Goal: Information Seeking & Learning: Learn about a topic

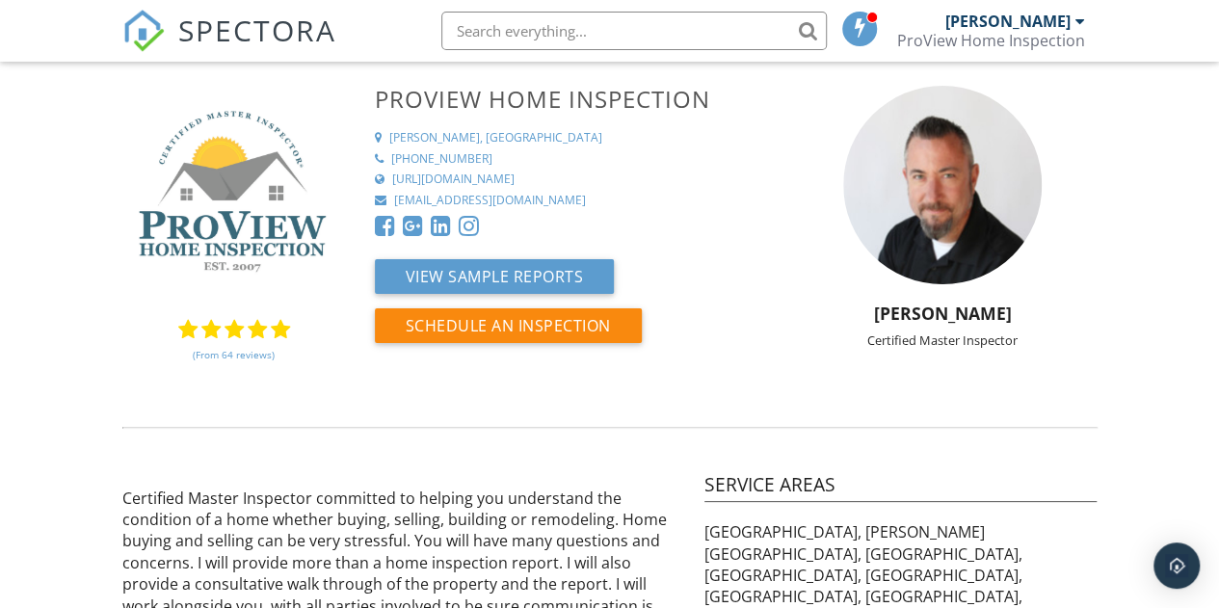
click at [233, 236] on img at bounding box center [234, 198] width 224 height 224
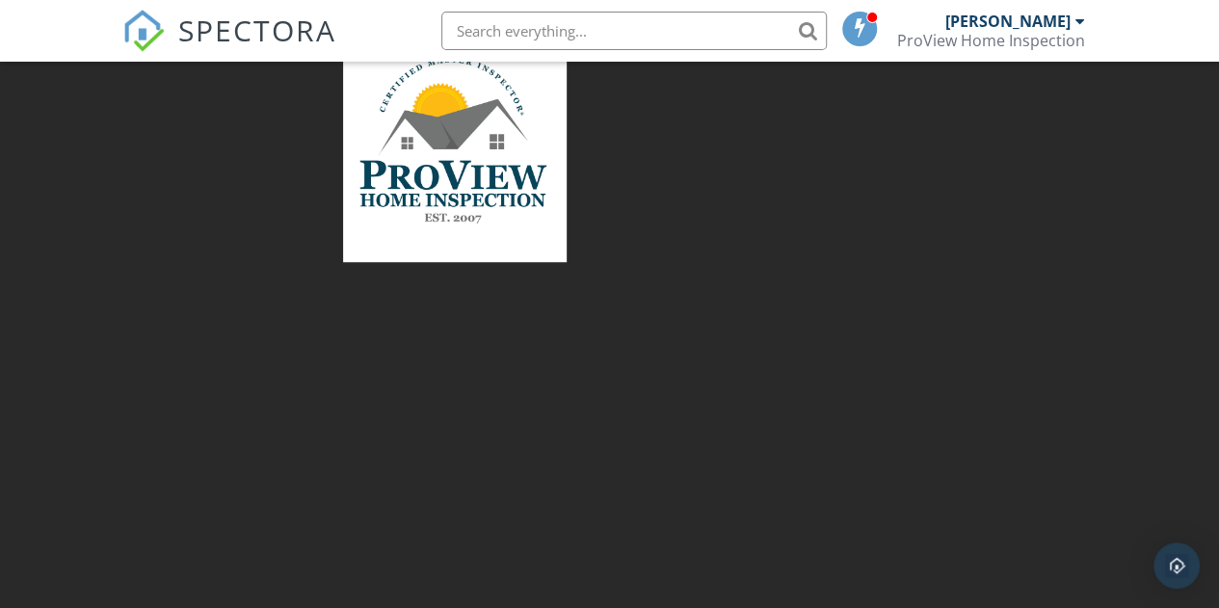
click at [514, 285] on div at bounding box center [609, 304] width 1219 height 608
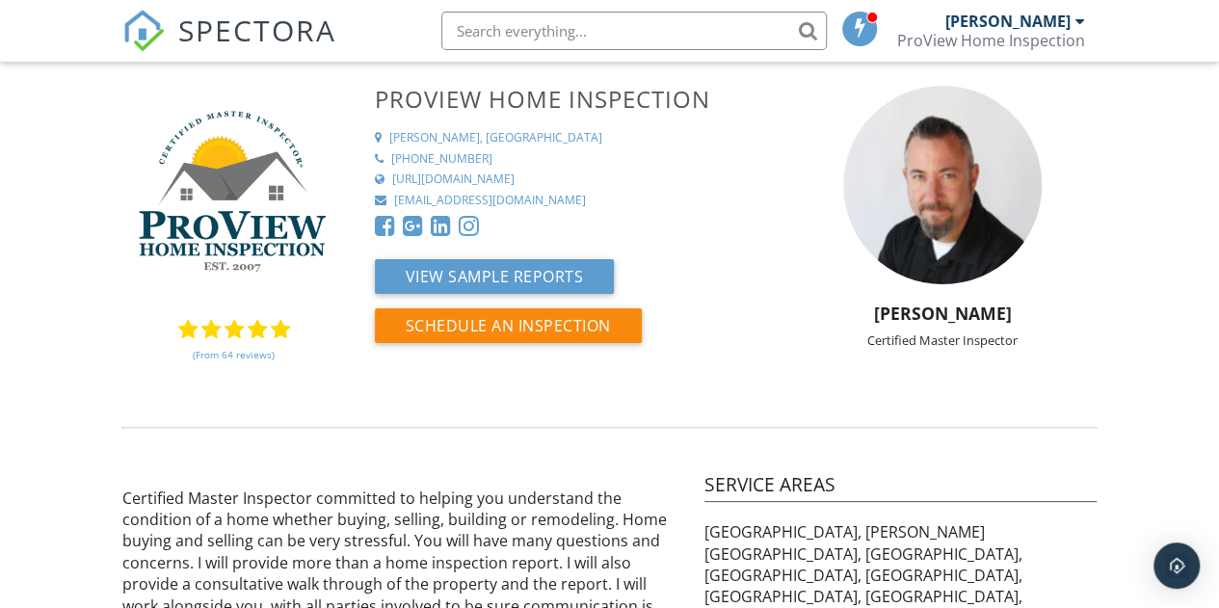
click at [470, 177] on div "https://www.columbiamohomeinspector.com/" at bounding box center [453, 180] width 122 height 16
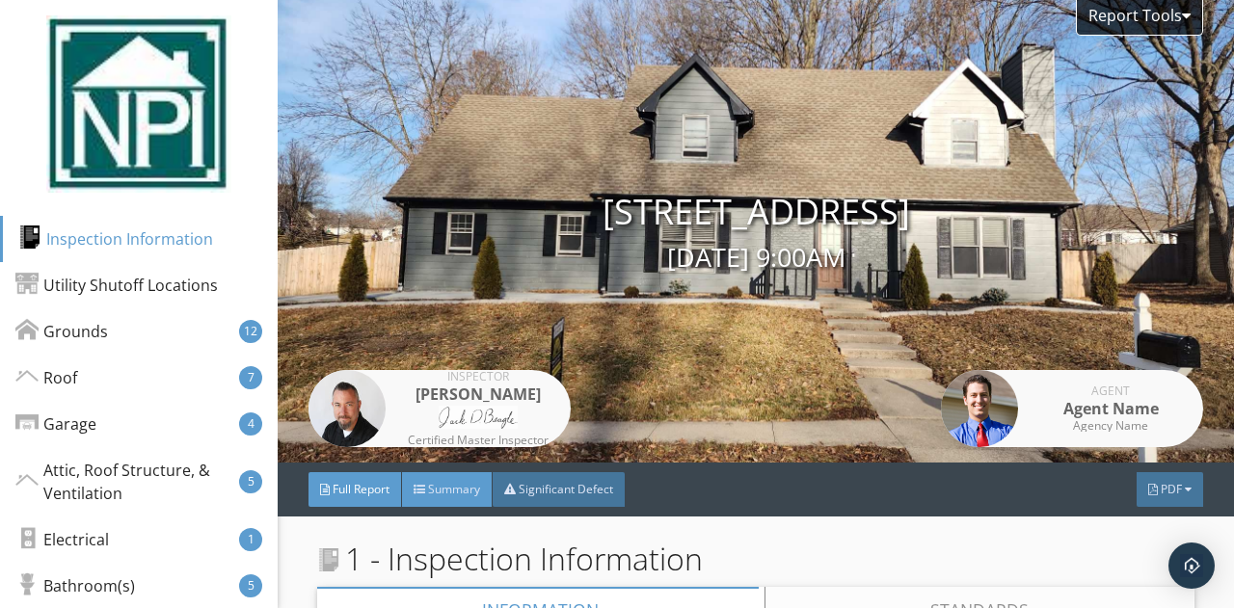
click at [463, 493] on span "Summary" at bounding box center [454, 489] width 52 height 16
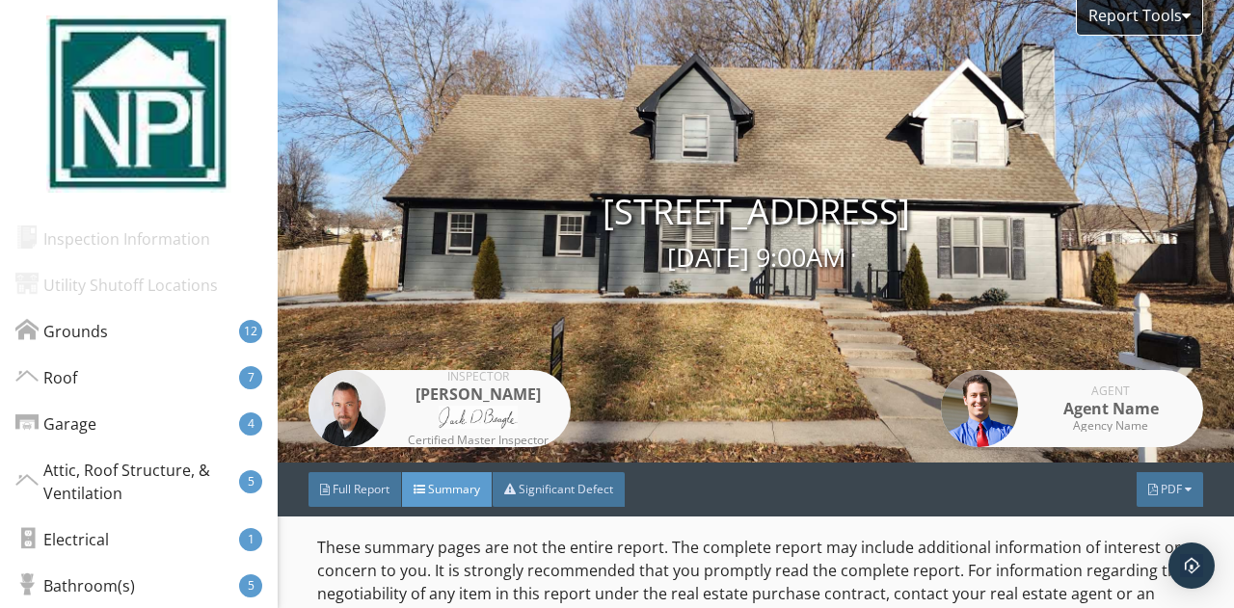
scroll to position [623, 0]
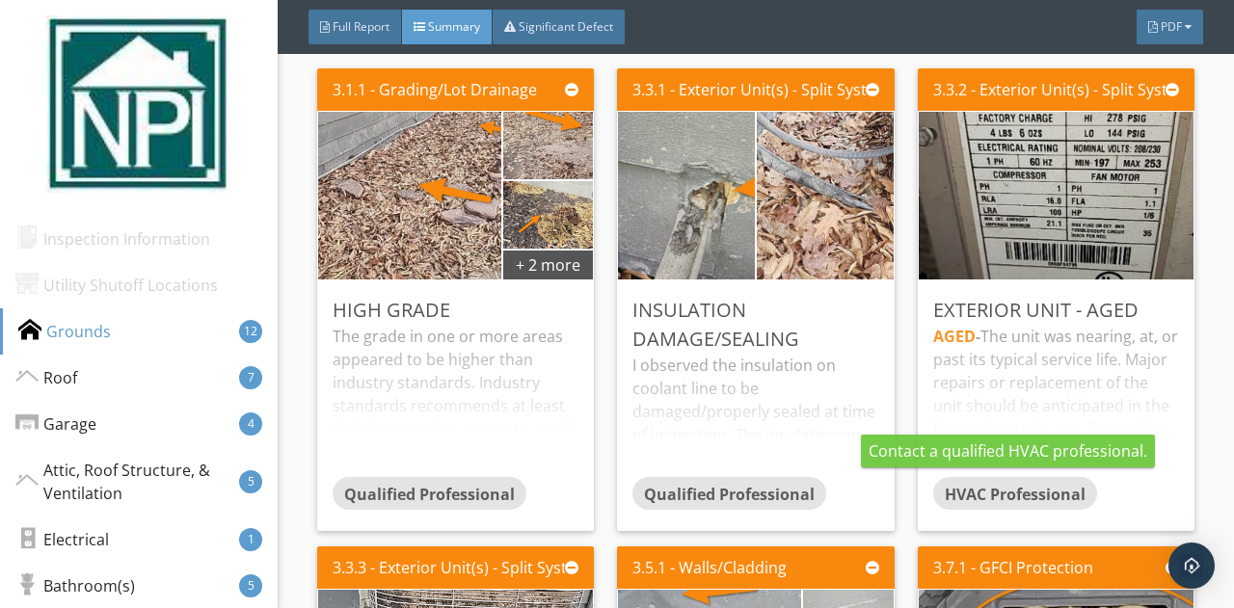
click at [997, 421] on div "AGED - The unit was nearing, at, or past its typical service life. Major repair…" at bounding box center [1056, 401] width 246 height 152
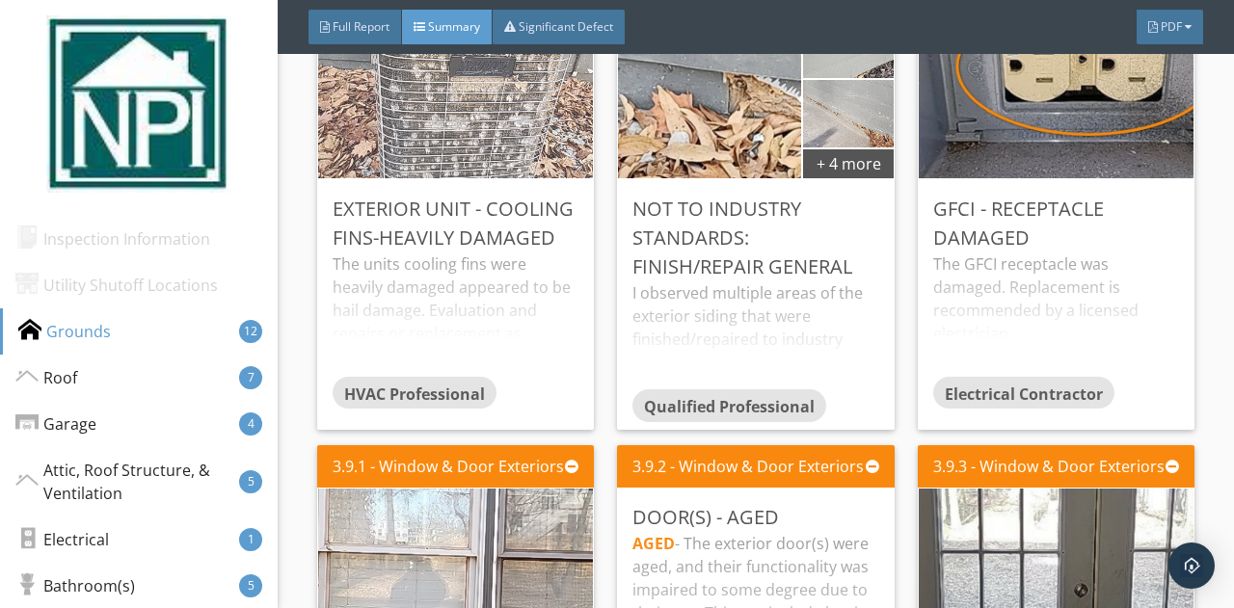
scroll to position [1555, 0]
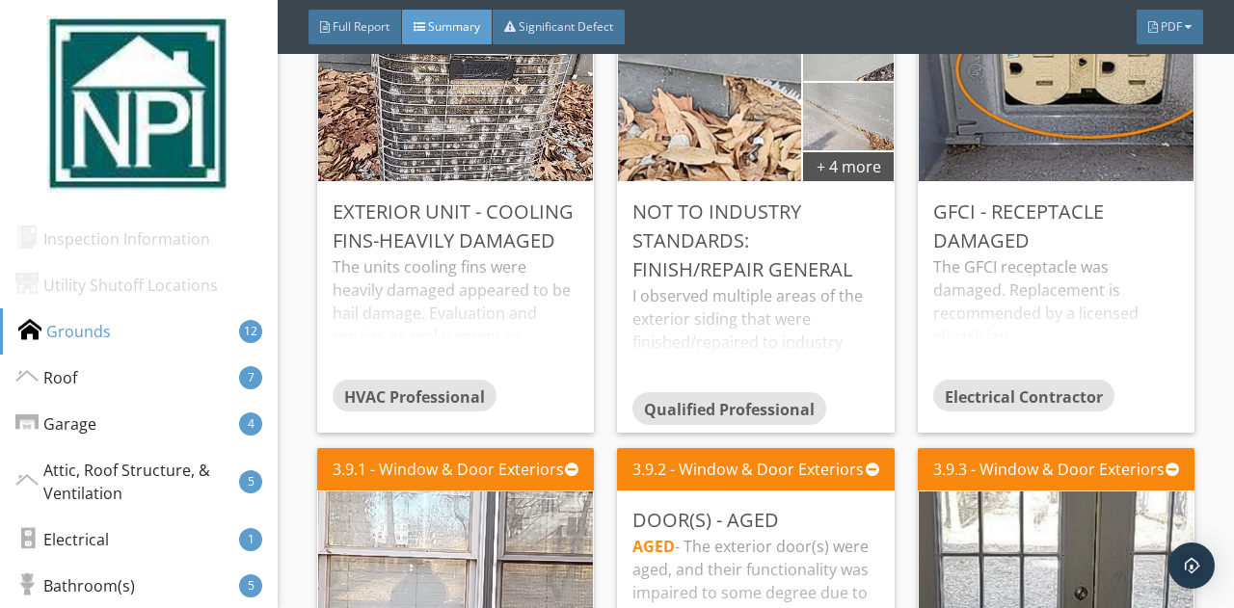
click at [430, 271] on div "The units cooling fins were heavily damaged appeared to be hail damage. Evaluat…" at bounding box center [456, 316] width 246 height 123
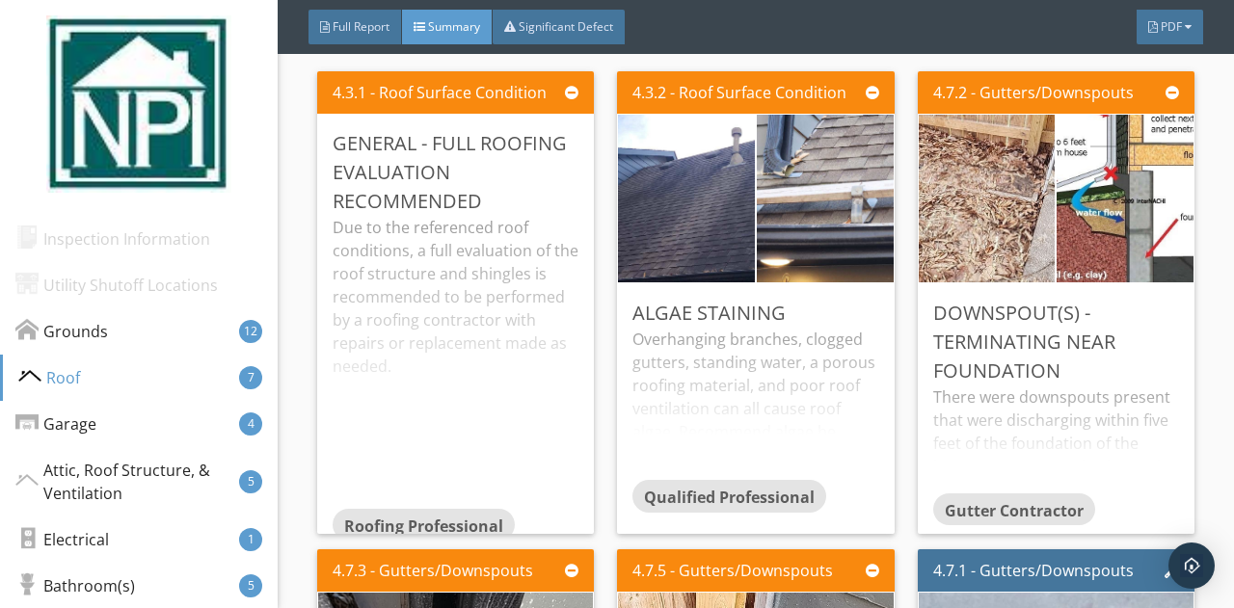
scroll to position [3048, 0]
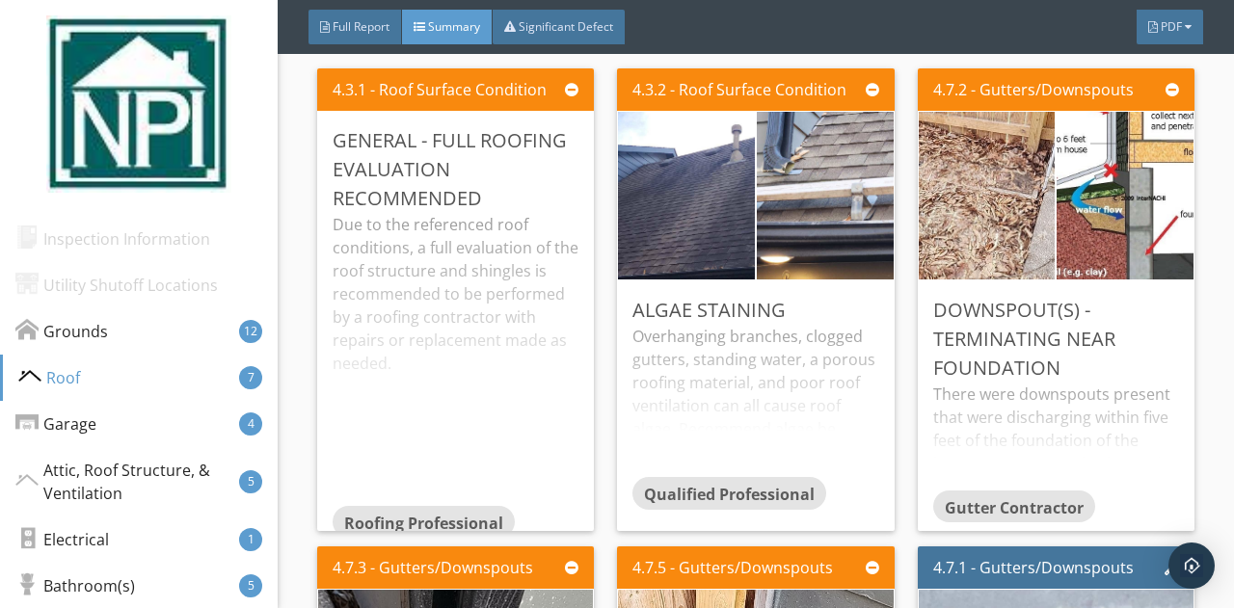
click at [741, 408] on div "Overhanging branches, clogged gutters, standing water, a porous roofing materia…" at bounding box center [755, 401] width 246 height 152
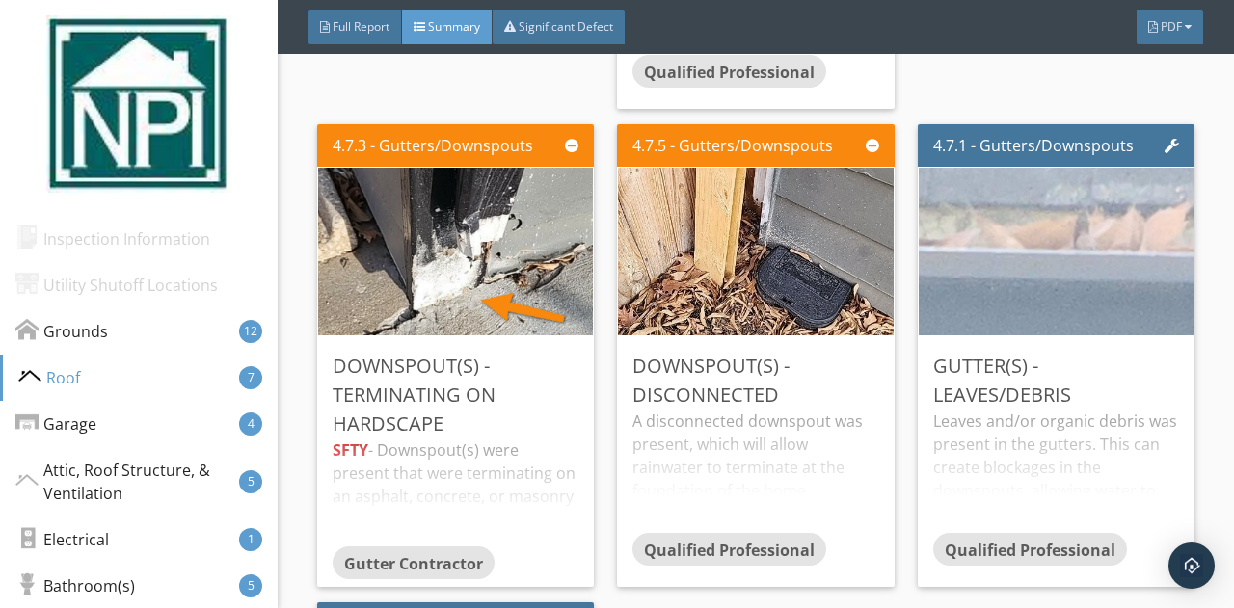
scroll to position [3572, 0]
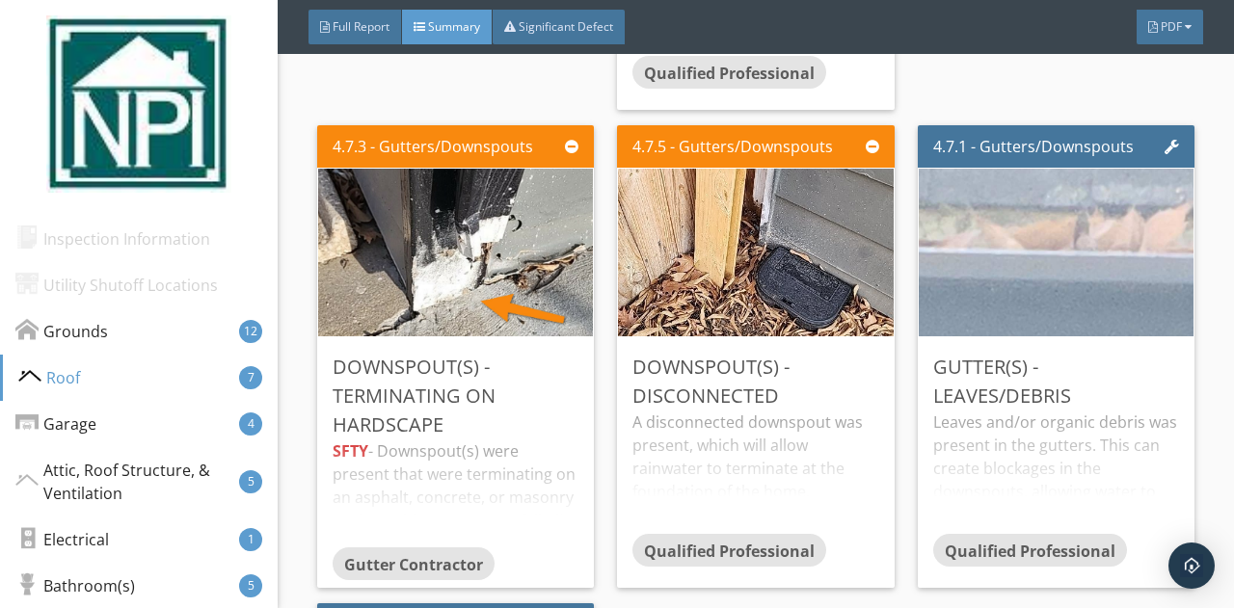
click at [490, 378] on div "Downspout(s) - Terminating on Hardscape" at bounding box center [456, 396] width 246 height 87
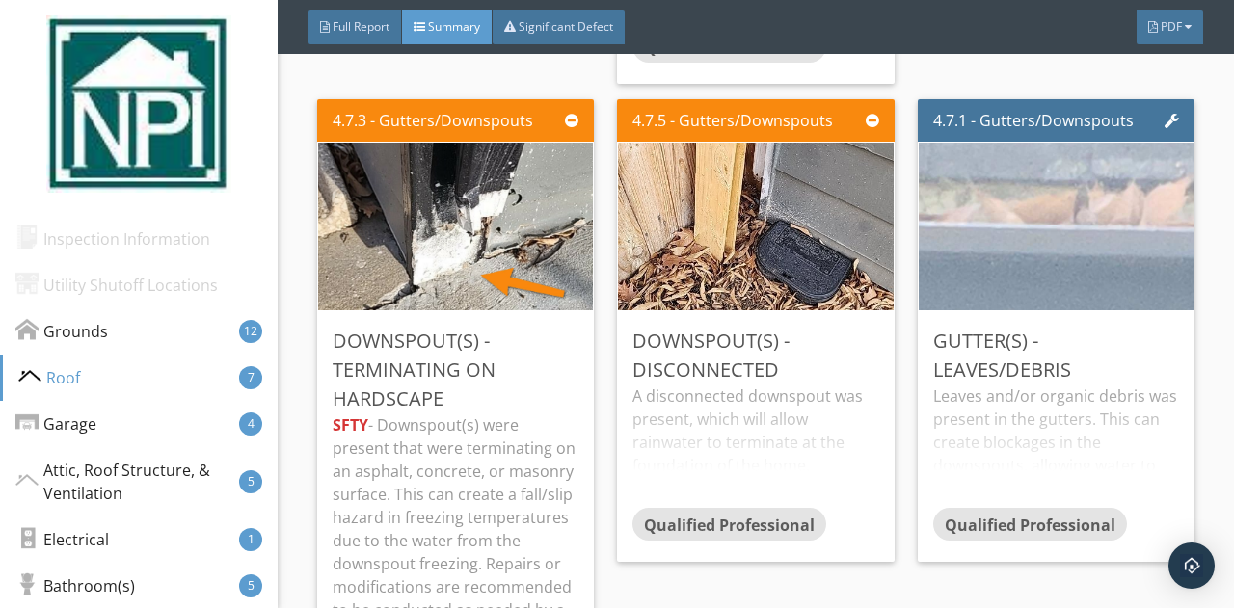
scroll to position [3597, 0]
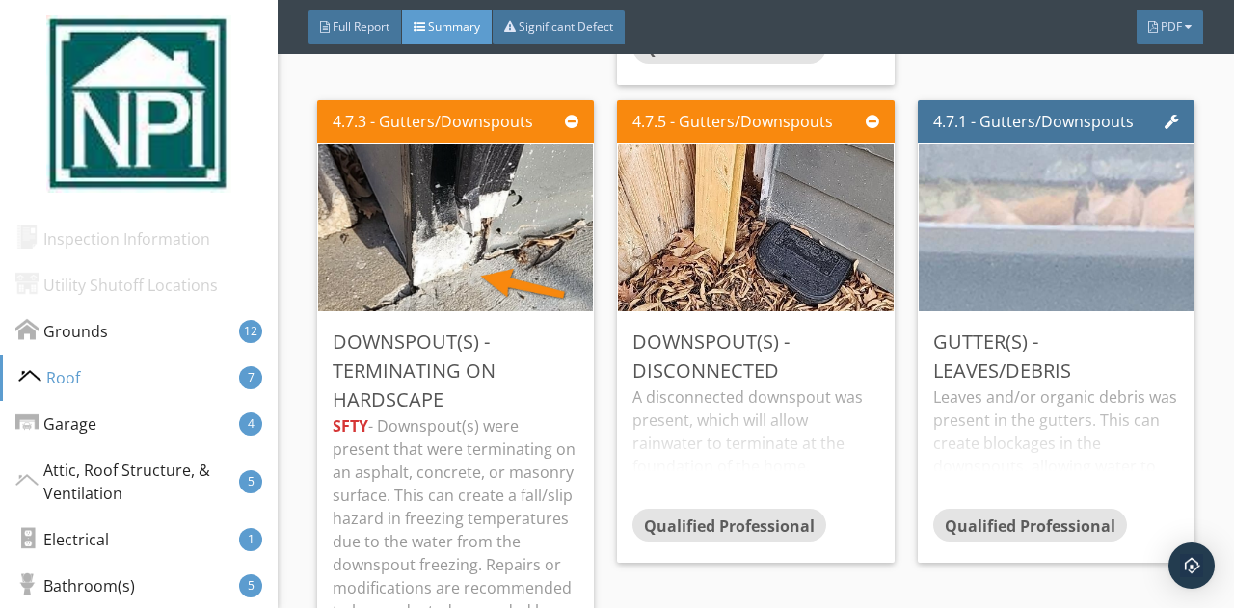
click at [740, 428] on div "A disconnected downspout was present, which will allow rainwater to terminate a…" at bounding box center [755, 447] width 246 height 123
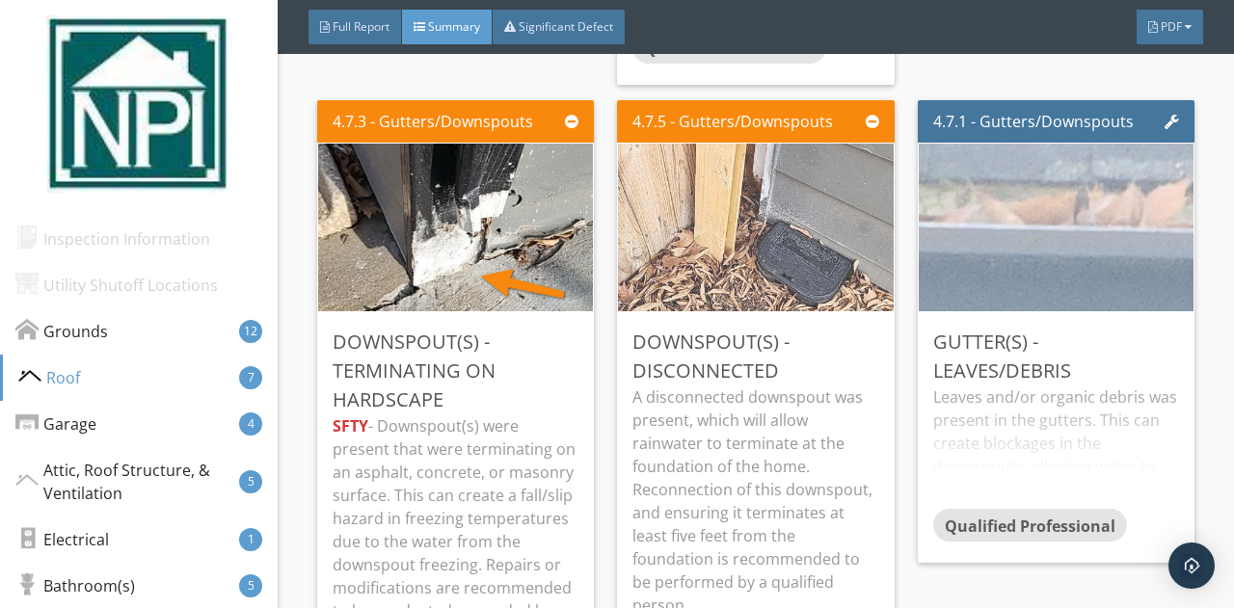
click at [707, 282] on img at bounding box center [756, 226] width 280 height 419
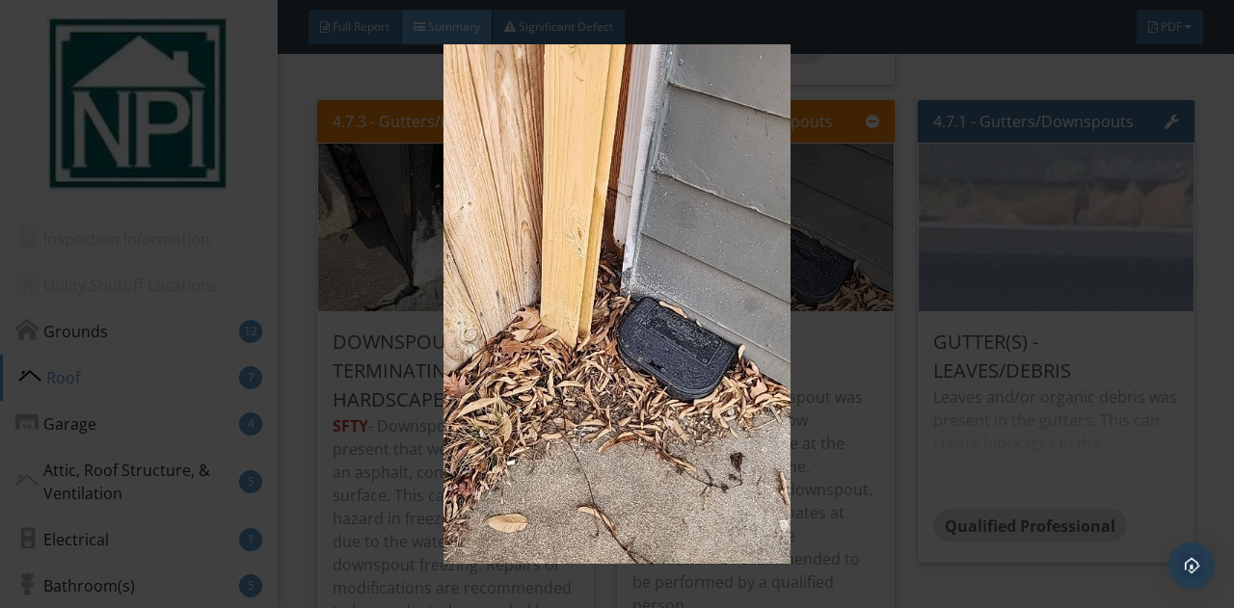
click at [858, 313] on img at bounding box center [616, 304] width 1113 height 520
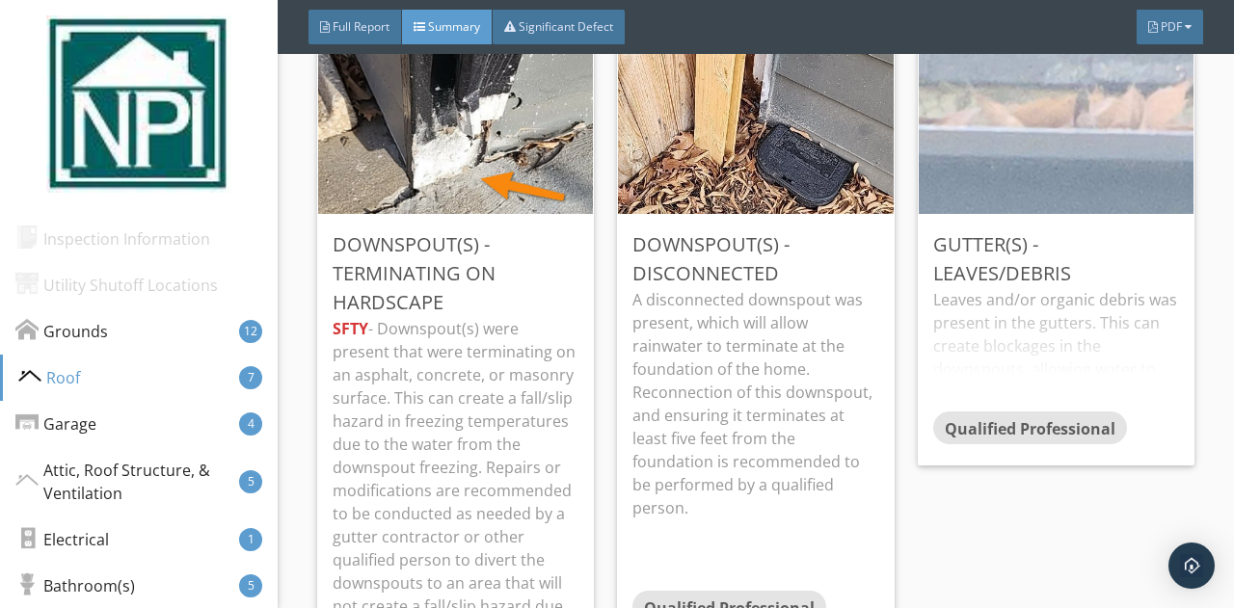
scroll to position [3702, 0]
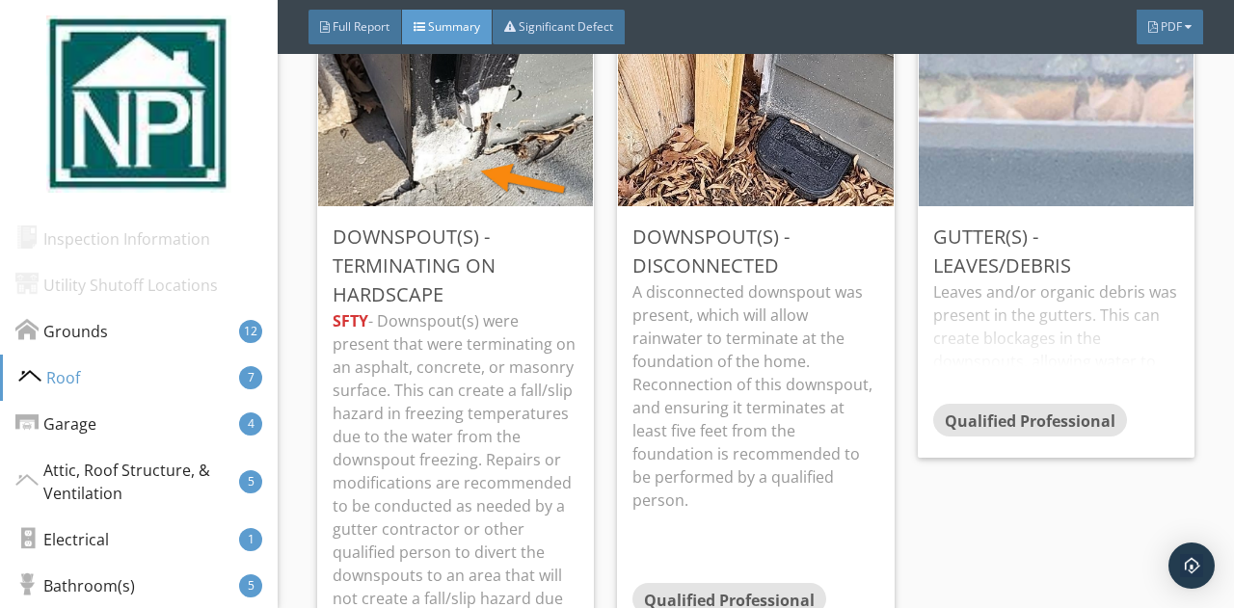
click at [821, 434] on p "A disconnected downspout was present, which will allow rainwater to terminate a…" at bounding box center [755, 395] width 246 height 231
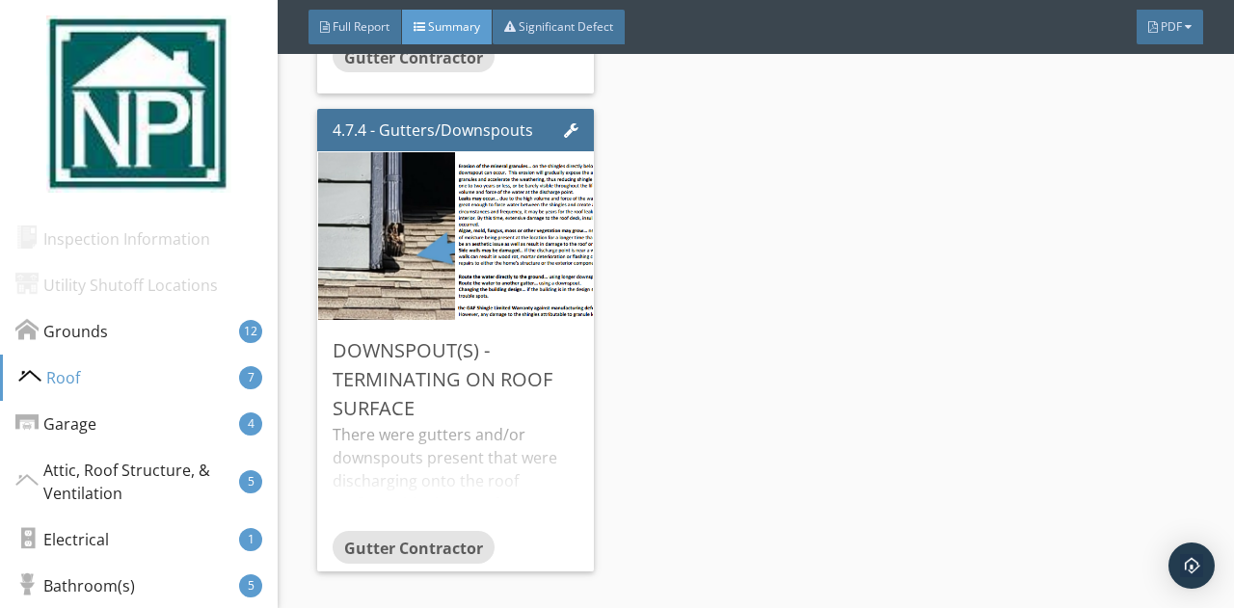
scroll to position [4368, 0]
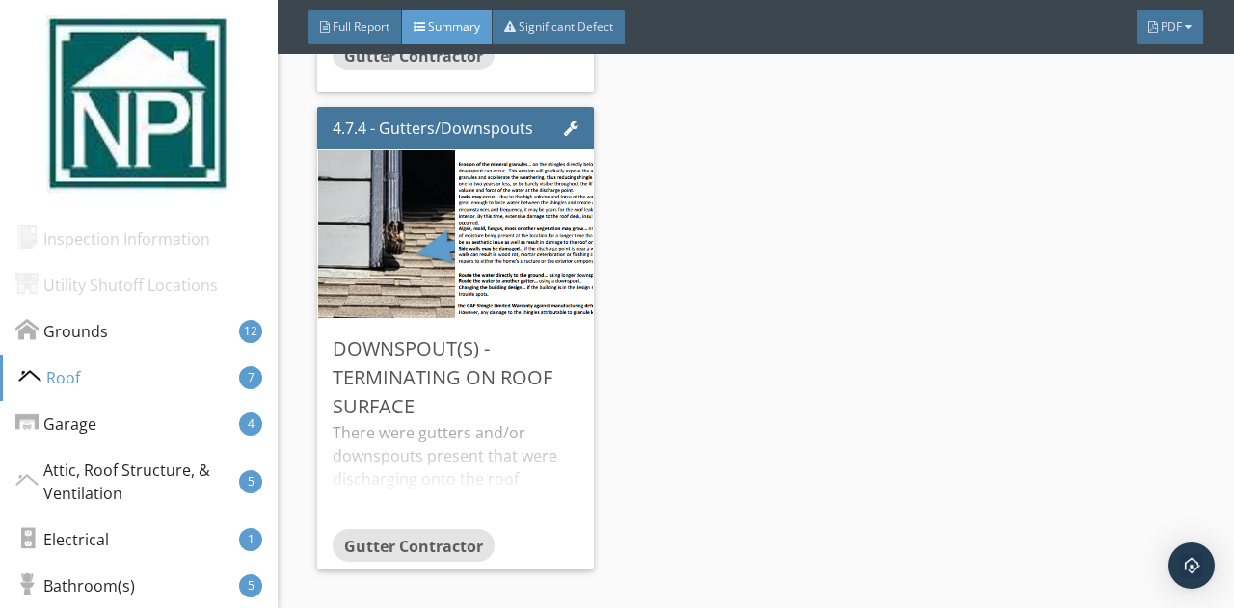
click at [484, 437] on div "There were gutters and/or downspouts present that were discharging onto the roo…" at bounding box center [456, 475] width 246 height 108
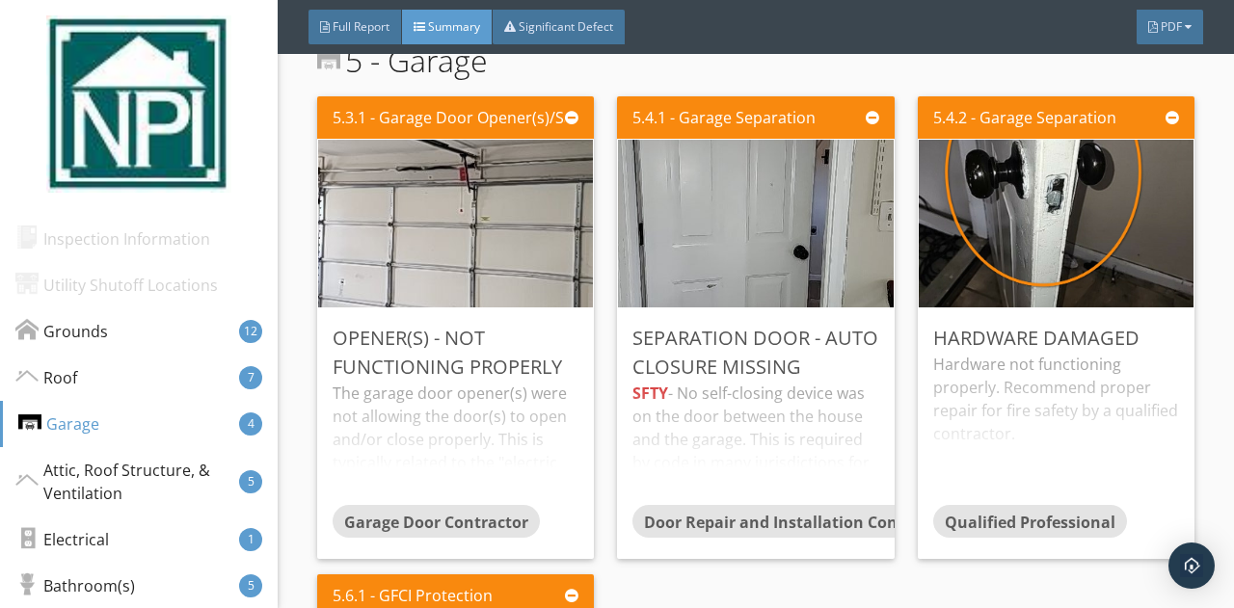
scroll to position [5296, 0]
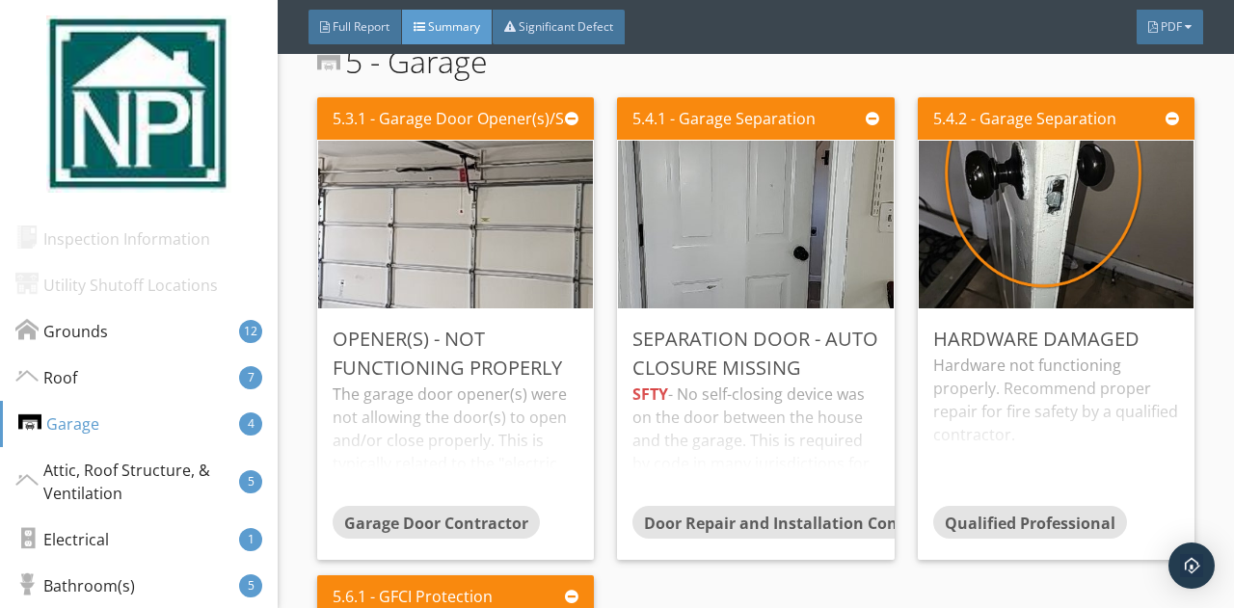
click at [445, 393] on div "The garage door opener(s) were not allowing the door(s) to open and/or close pr…" at bounding box center [456, 444] width 246 height 123
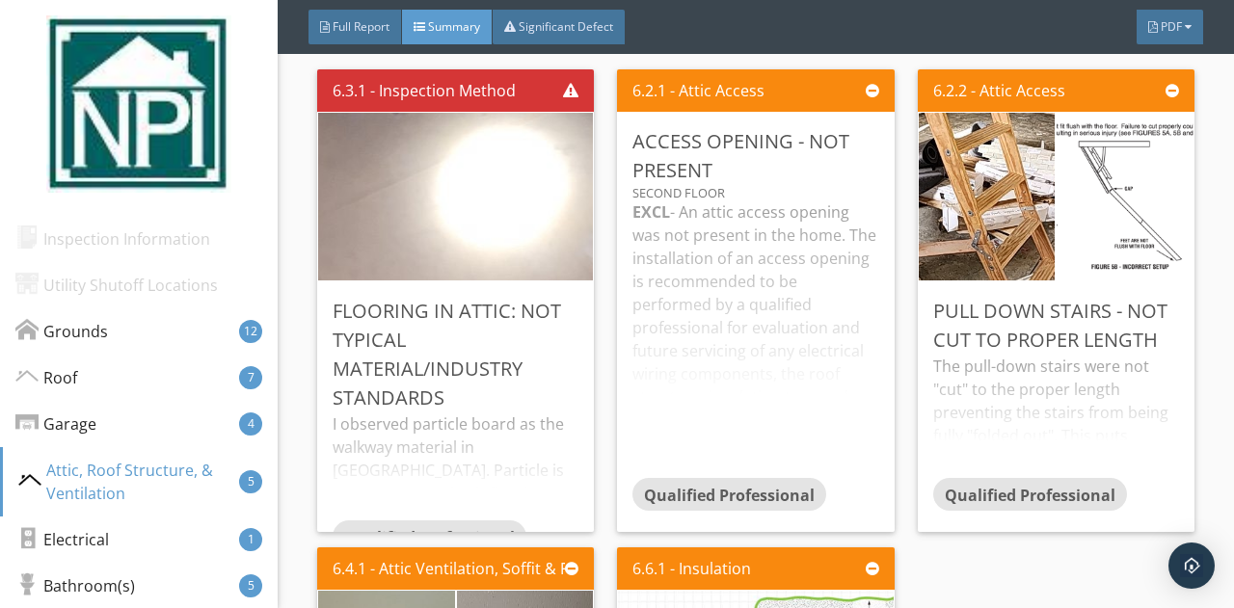
scroll to position [6528, 0]
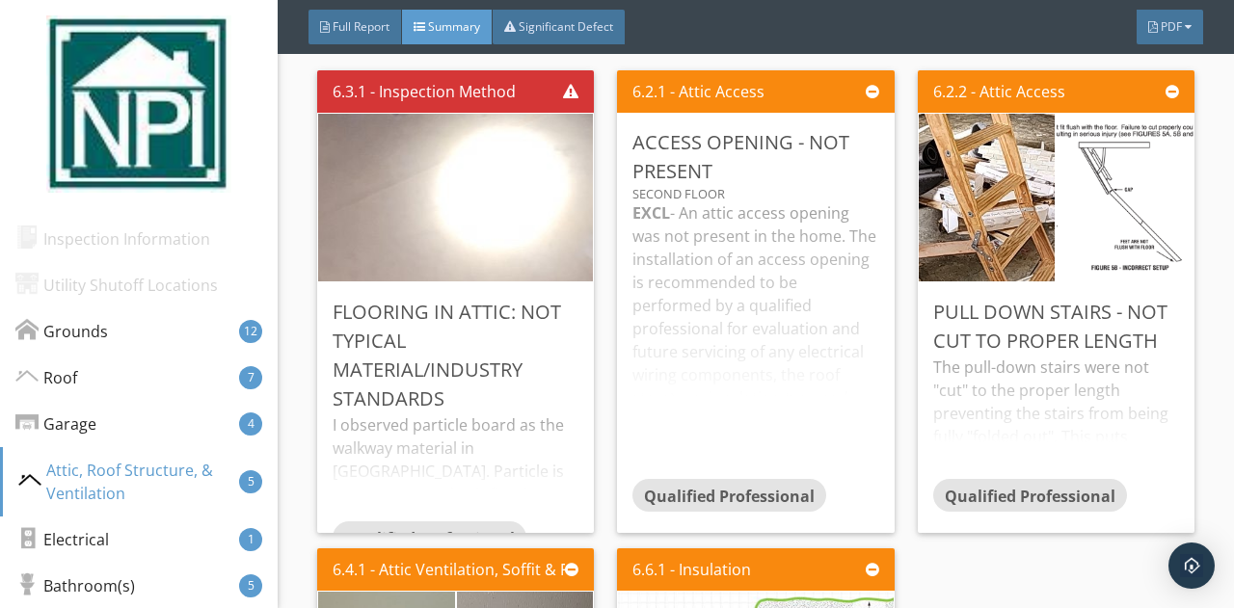
click at [541, 454] on div "I observed particle board as the walkway material in [GEOGRAPHIC_DATA]. Particl…" at bounding box center [456, 467] width 246 height 108
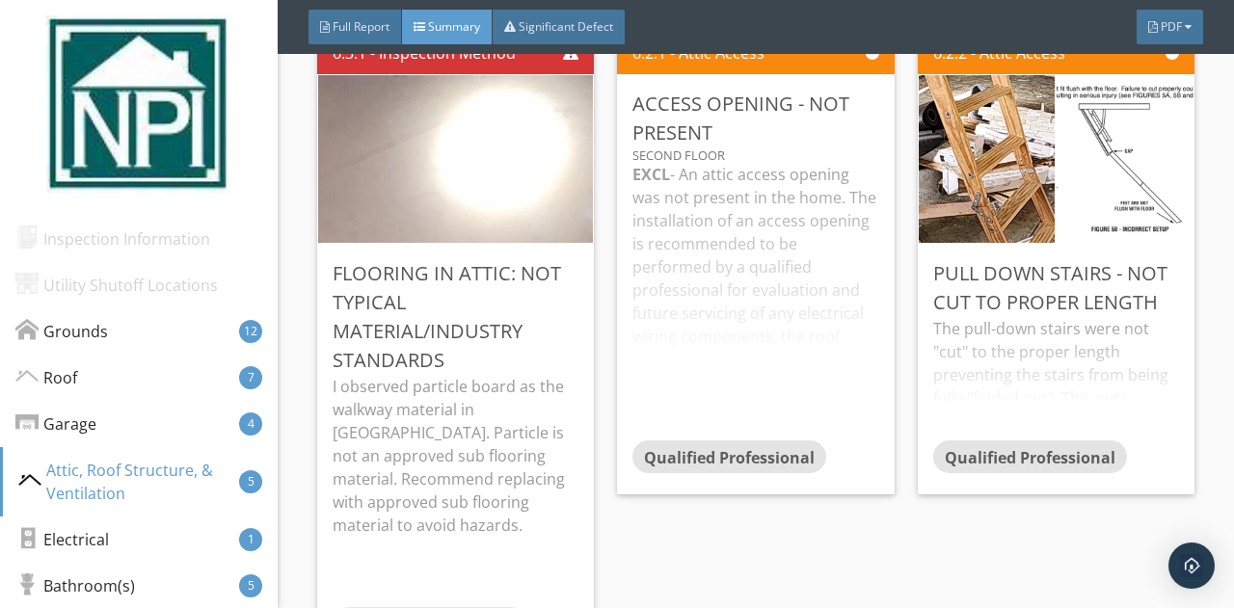
scroll to position [6559, 0]
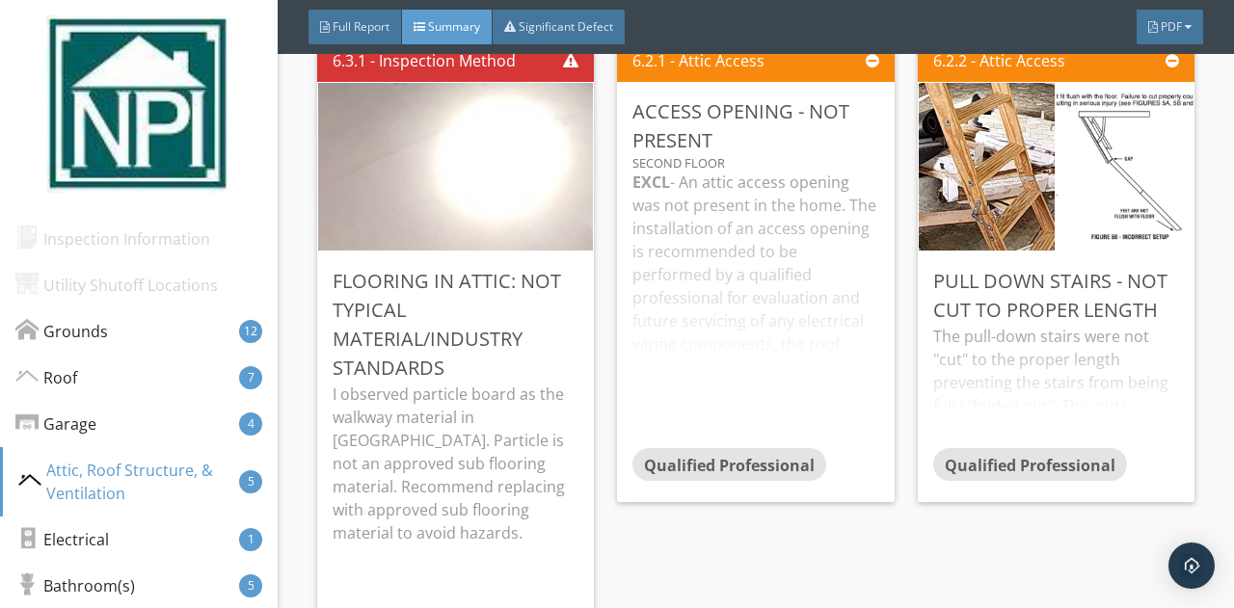
click at [437, 170] on img at bounding box center [456, 166] width 629 height 419
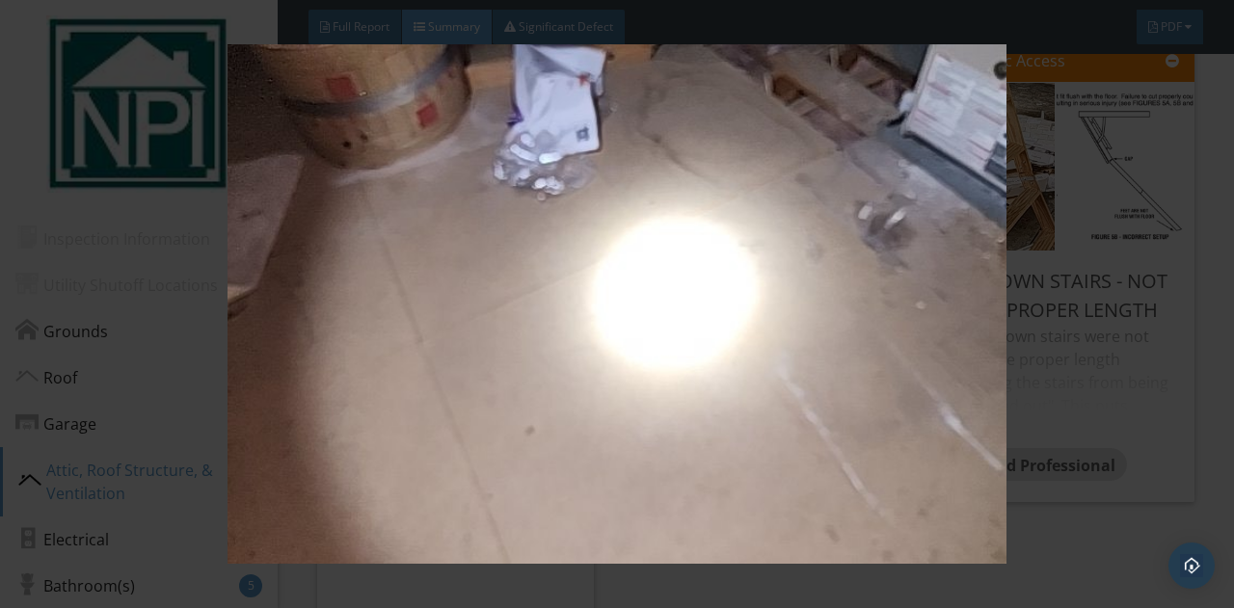
click at [159, 333] on img at bounding box center [616, 304] width 1113 height 520
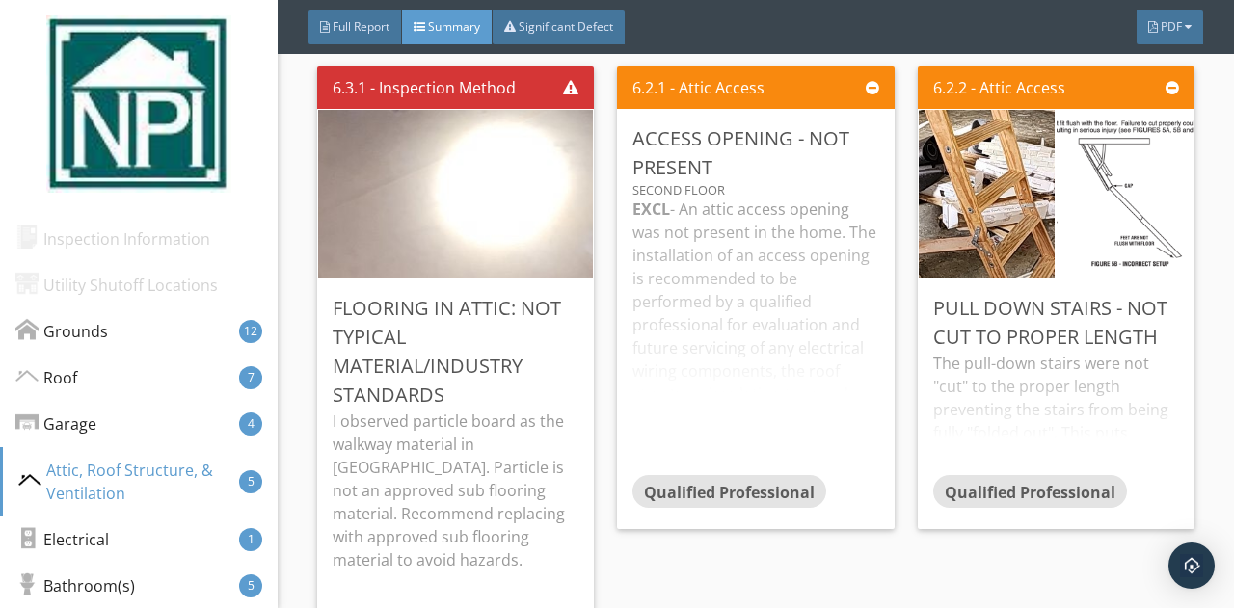
scroll to position [6533, 0]
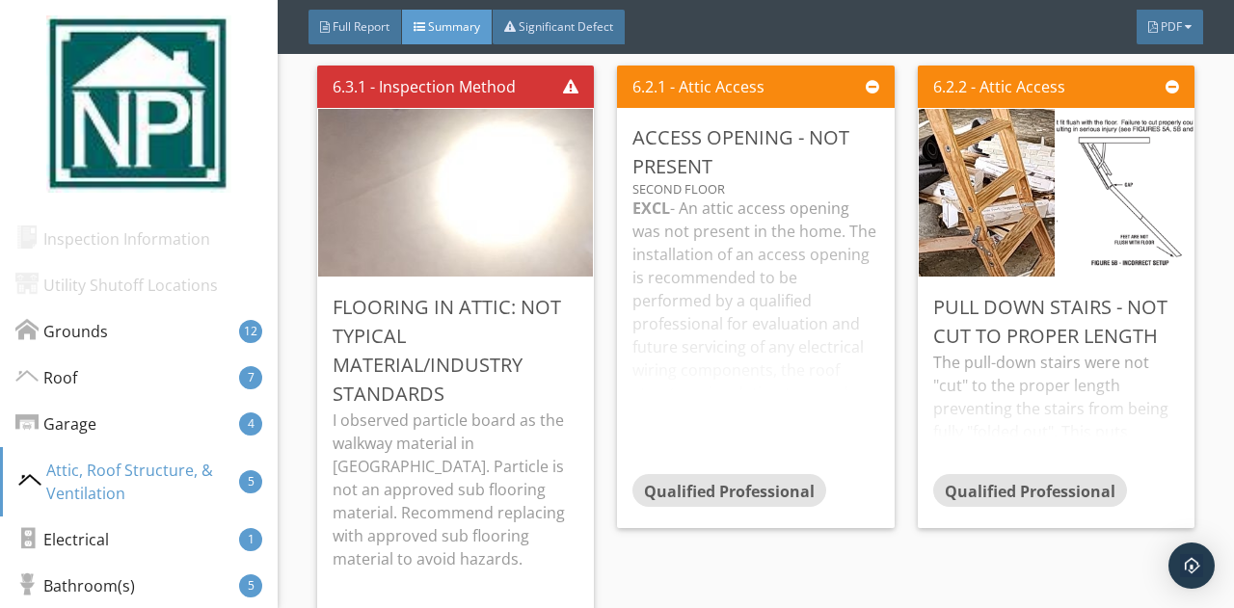
click at [686, 354] on div "EXCL - An attic access opening was not present in the home. The installation of…" at bounding box center [755, 336] width 246 height 278
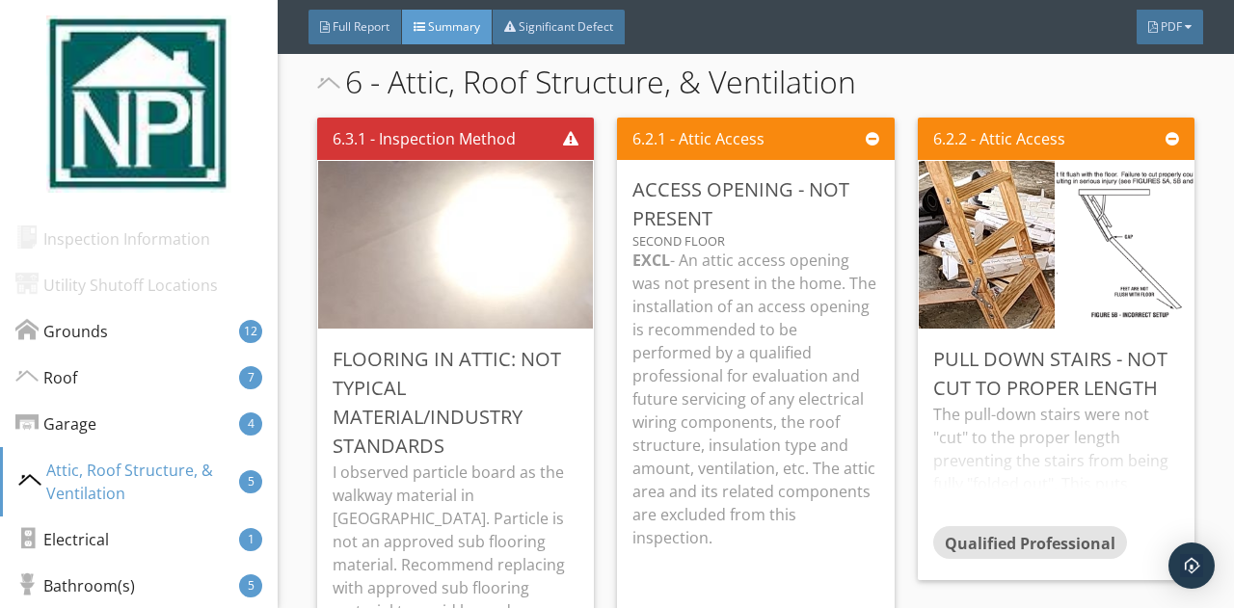
scroll to position [6483, 0]
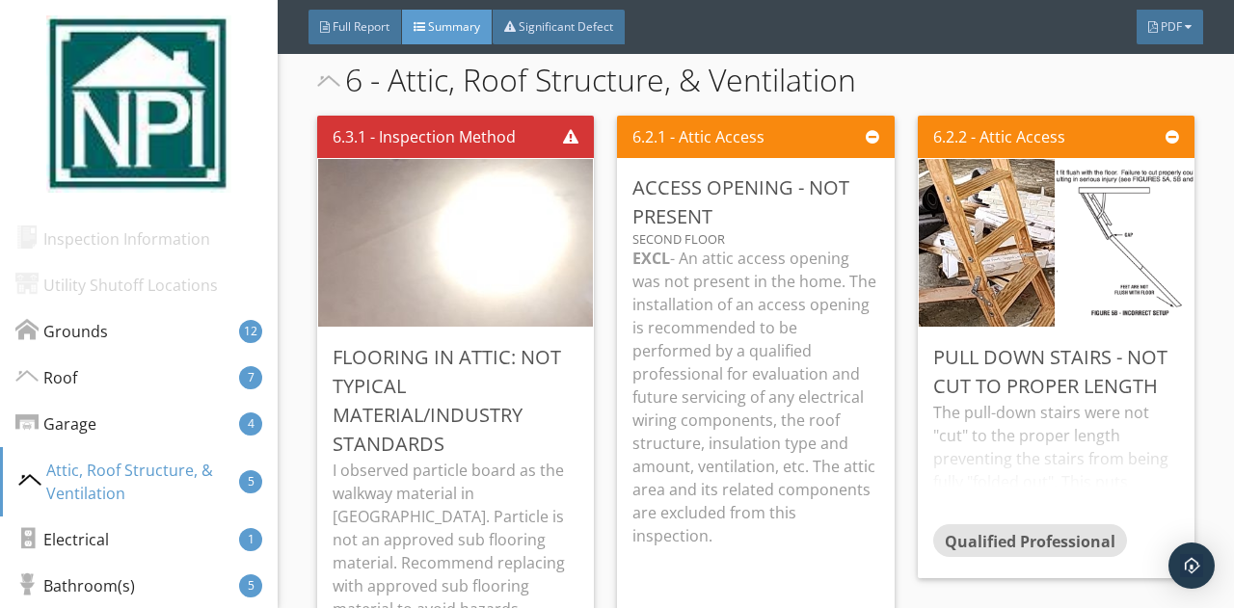
click at [1083, 498] on div "The pull-down stairs were not "cut" to the proper length preventing the stairs …" at bounding box center [1056, 462] width 246 height 123
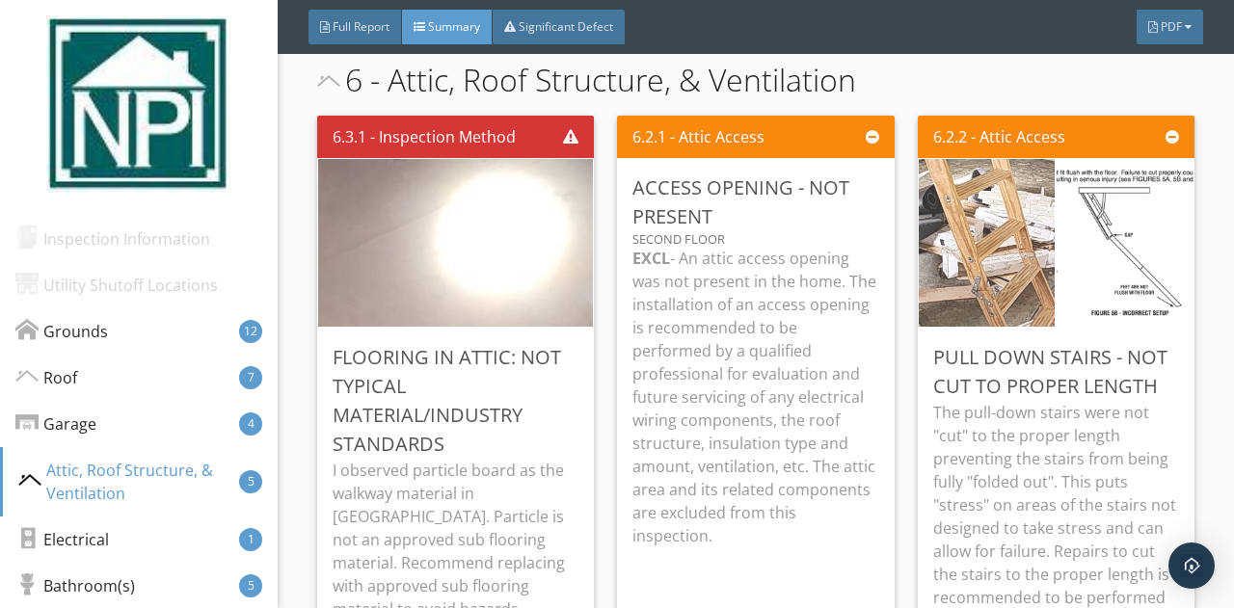
click at [971, 203] on img at bounding box center [986, 242] width 280 height 419
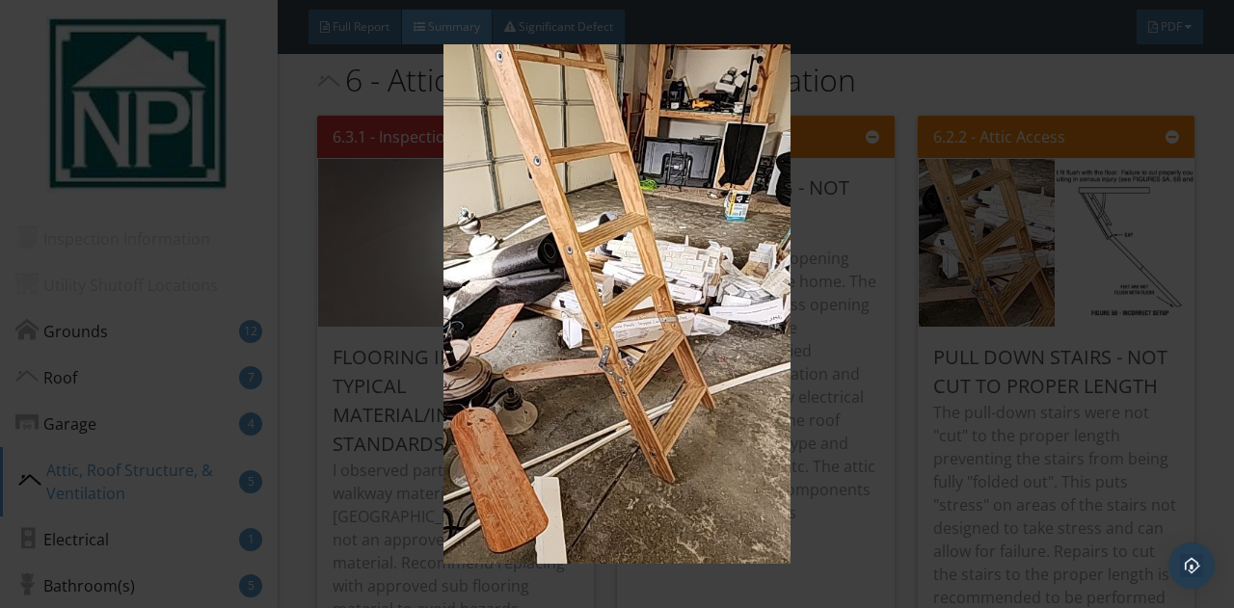
click at [1004, 421] on img at bounding box center [616, 304] width 1113 height 520
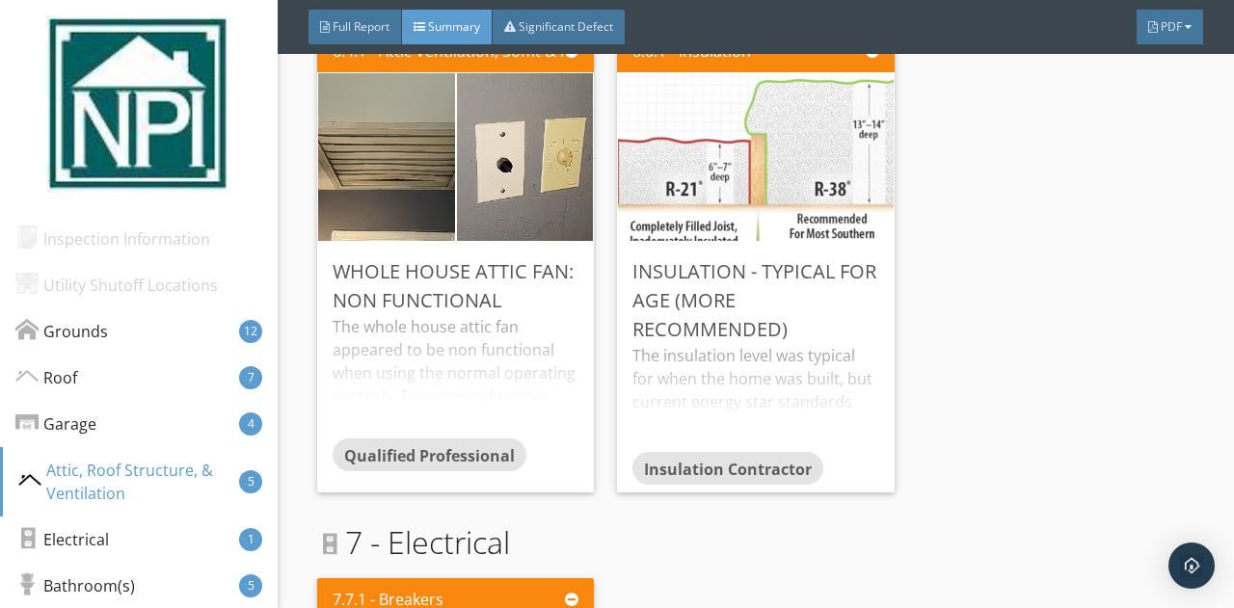
scroll to position [7230, 0]
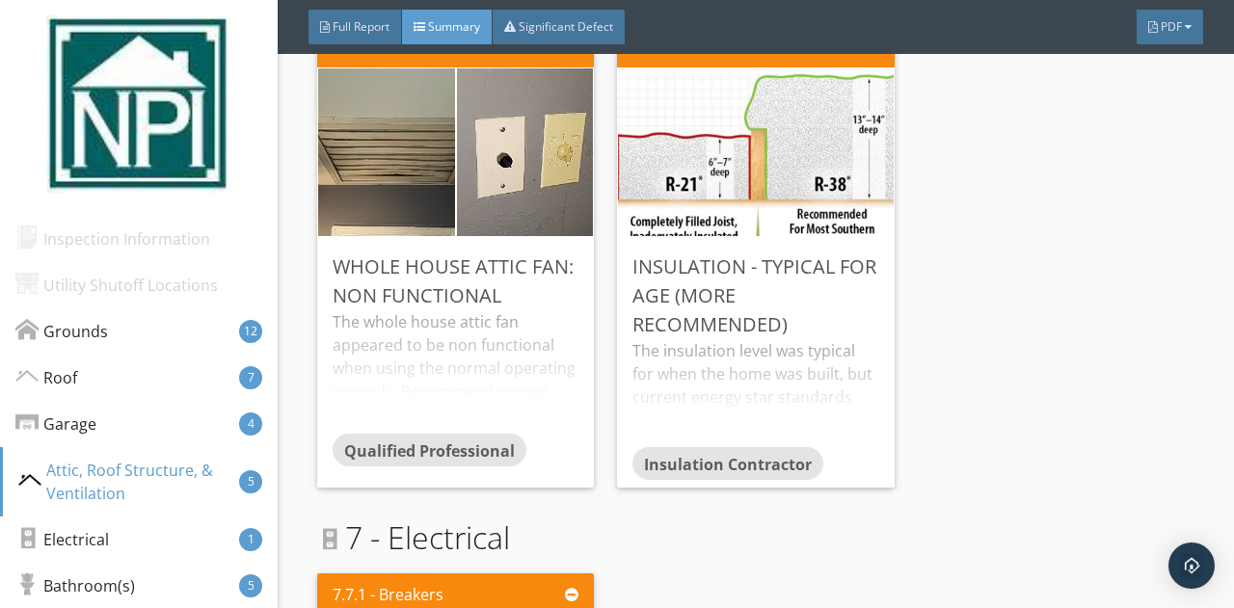
click at [405, 310] on div "The whole house attic fan appeared to be non functional when using the normal o…" at bounding box center [456, 371] width 246 height 123
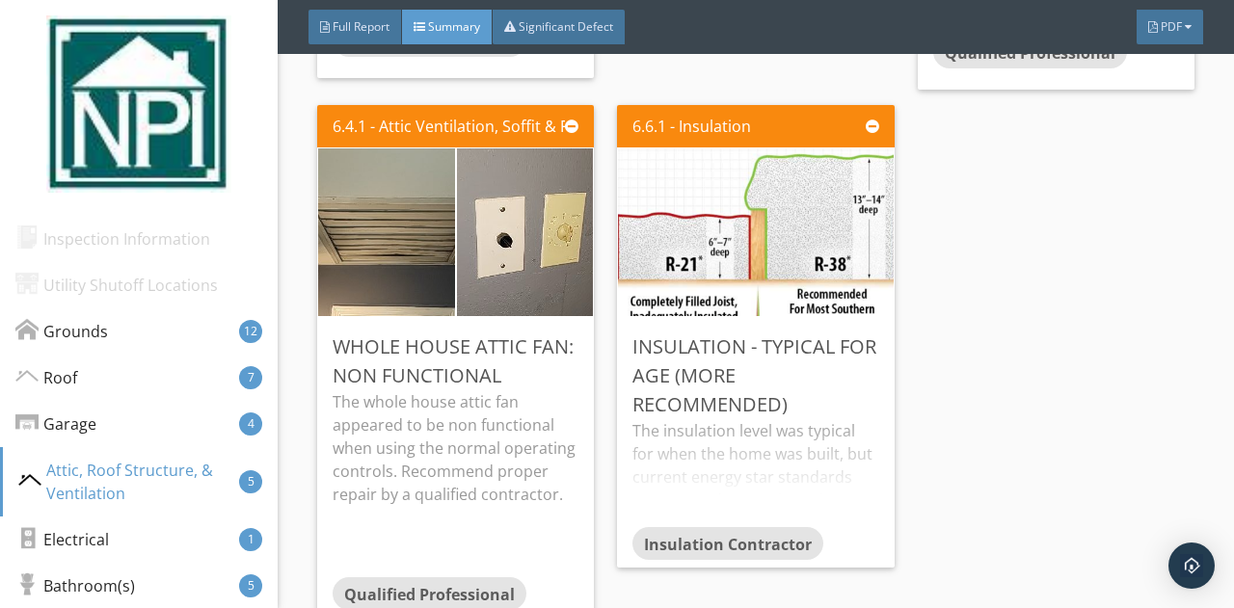
scroll to position [7151, 0]
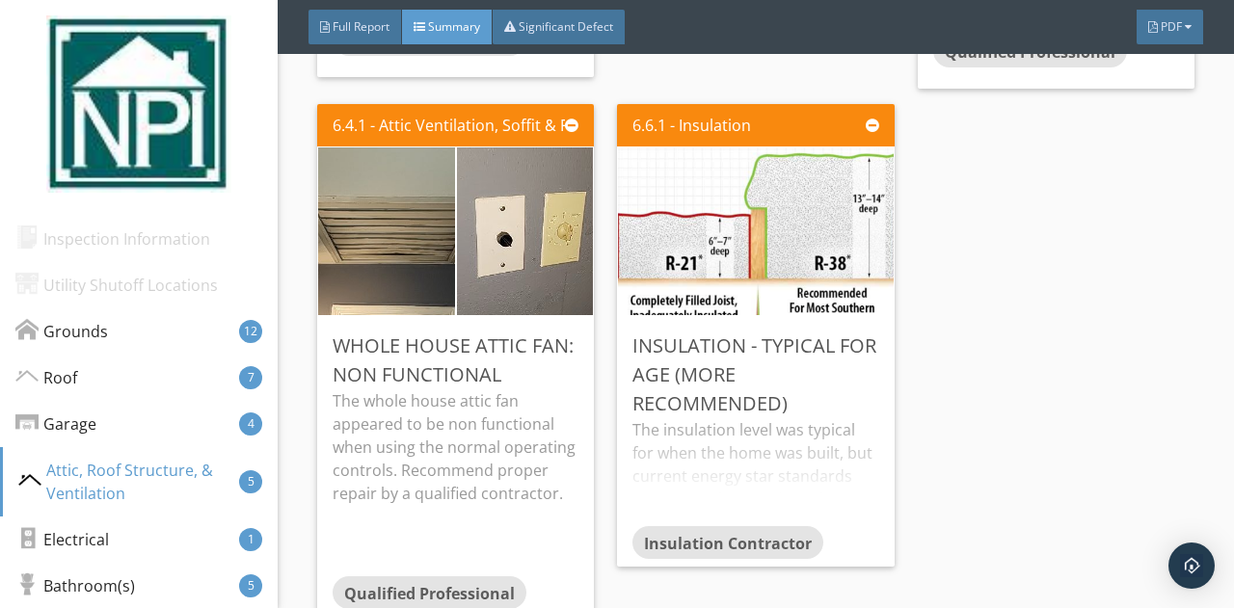
click at [669, 386] on div "Insulation - Typical For Age (More Recommended)" at bounding box center [755, 375] width 246 height 87
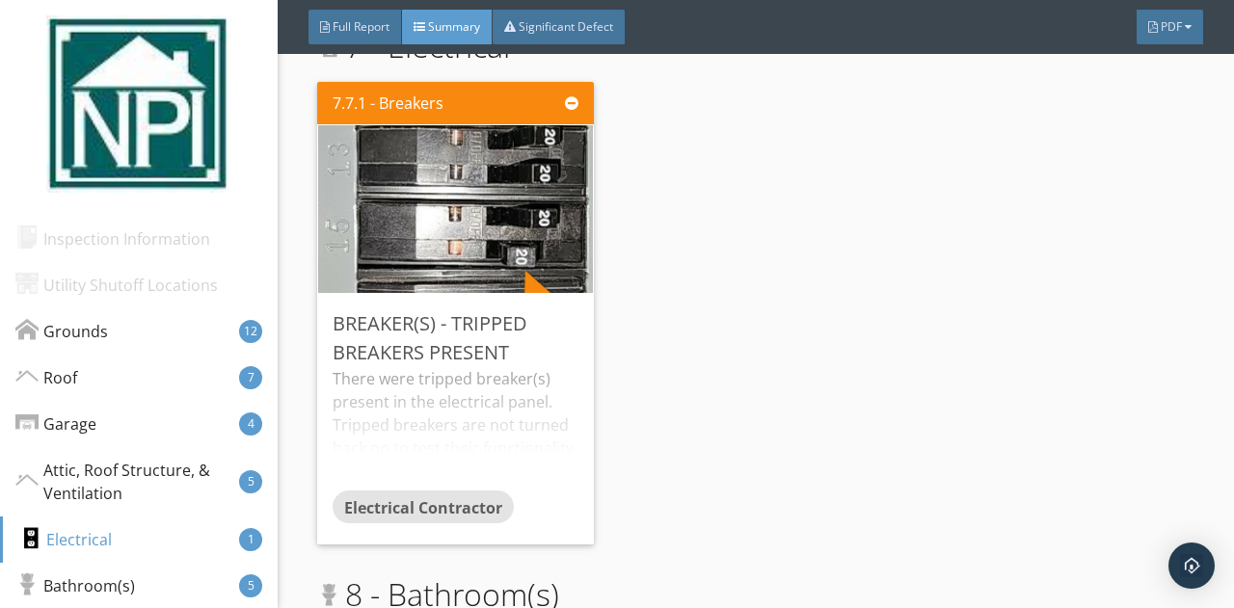
scroll to position [7935, 0]
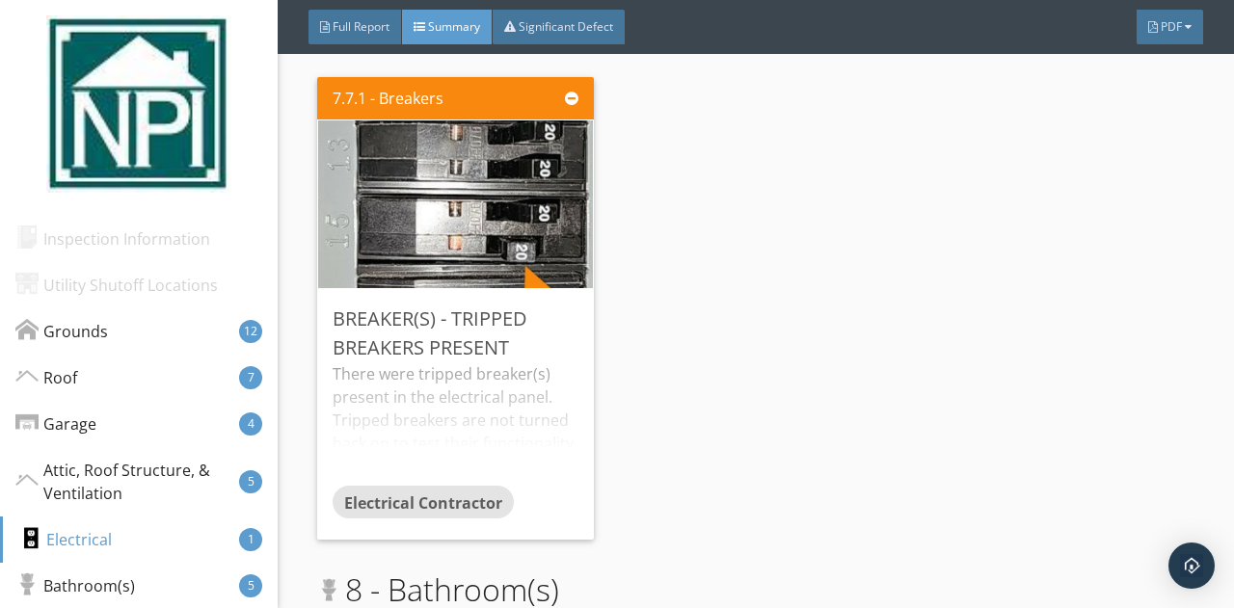
click at [507, 381] on div "There were tripped breaker(s) present in the electrical panel. Tripped breakers…" at bounding box center [456, 423] width 246 height 123
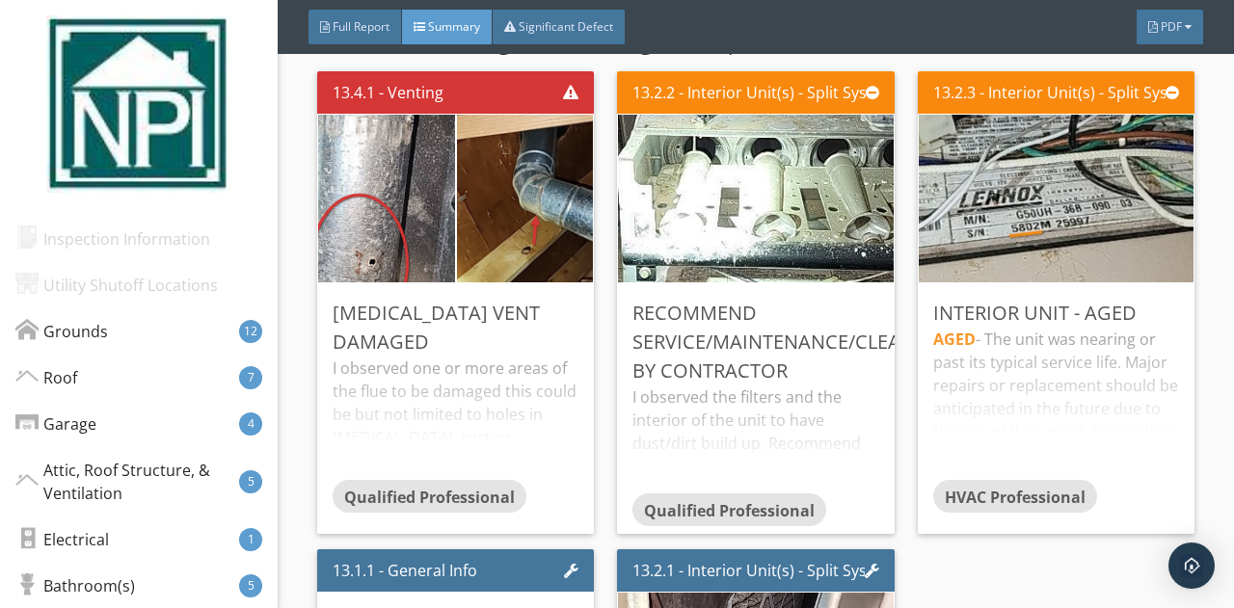
scroll to position [12868, 0]
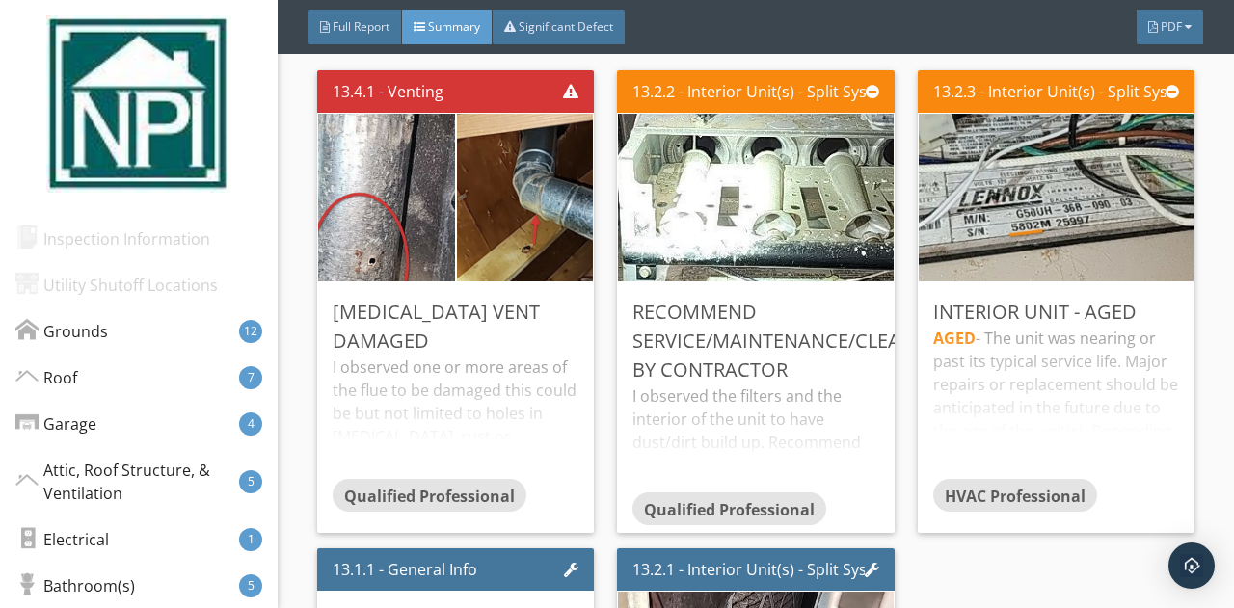
click at [397, 360] on div "I observed one or more areas of the flue to be damaged this could be but not li…" at bounding box center [456, 417] width 246 height 123
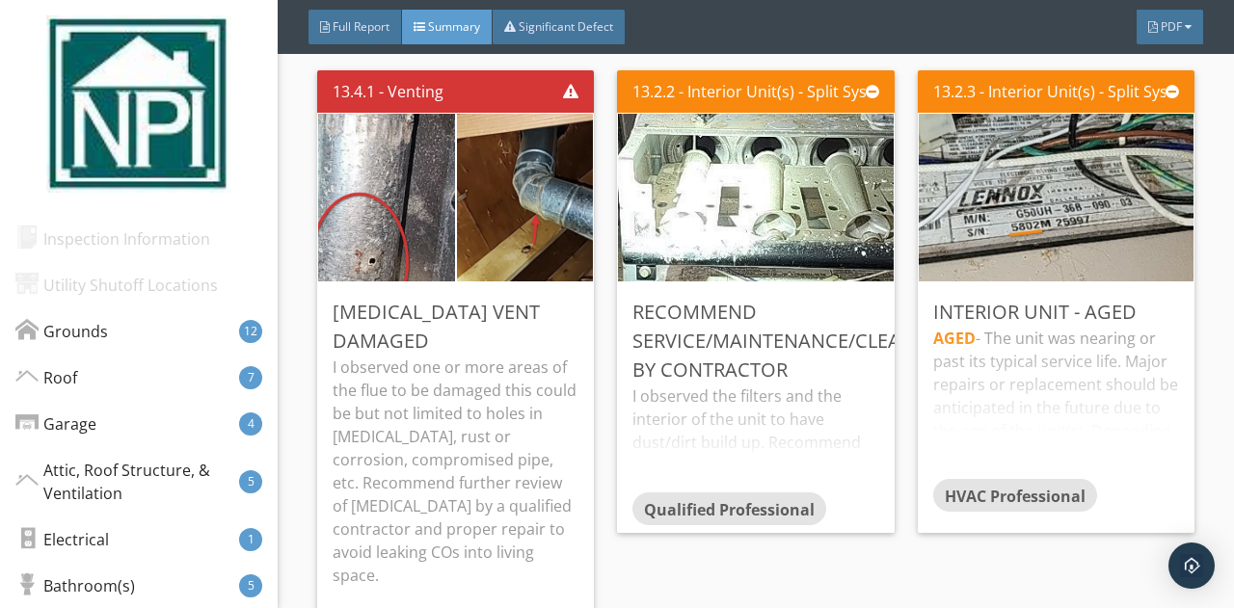
click at [746, 412] on div "I observed the filters and the interior of the unit to have dust/dirt build up.…" at bounding box center [755, 439] width 246 height 108
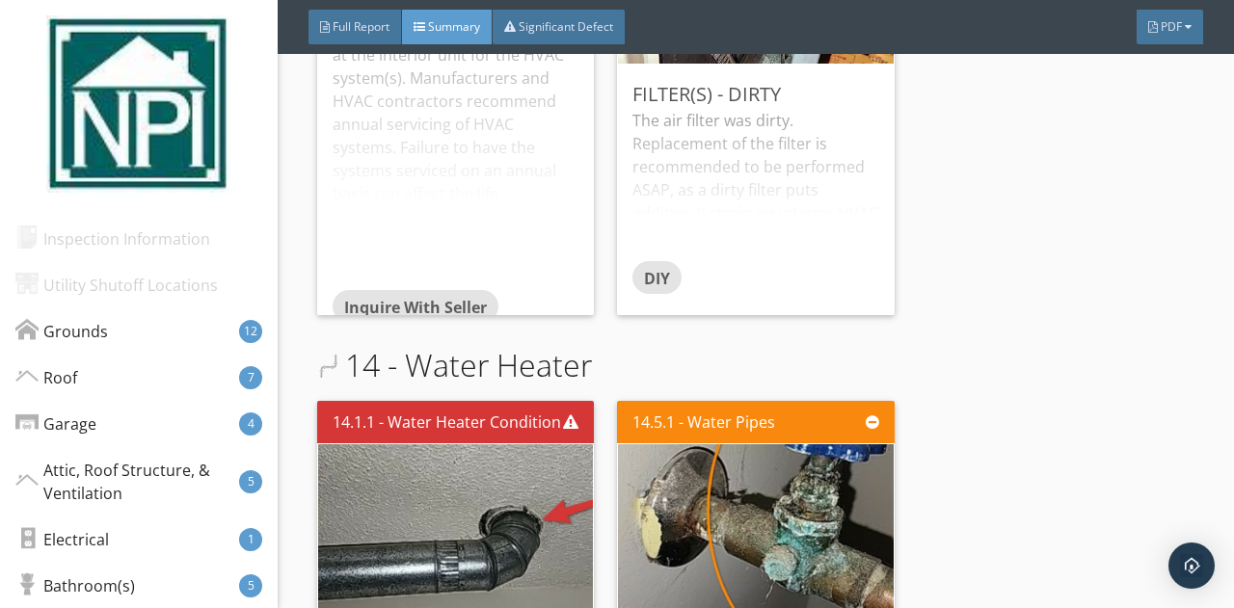
scroll to position [13743, 0]
